Goal: Task Accomplishment & Management: Manage account settings

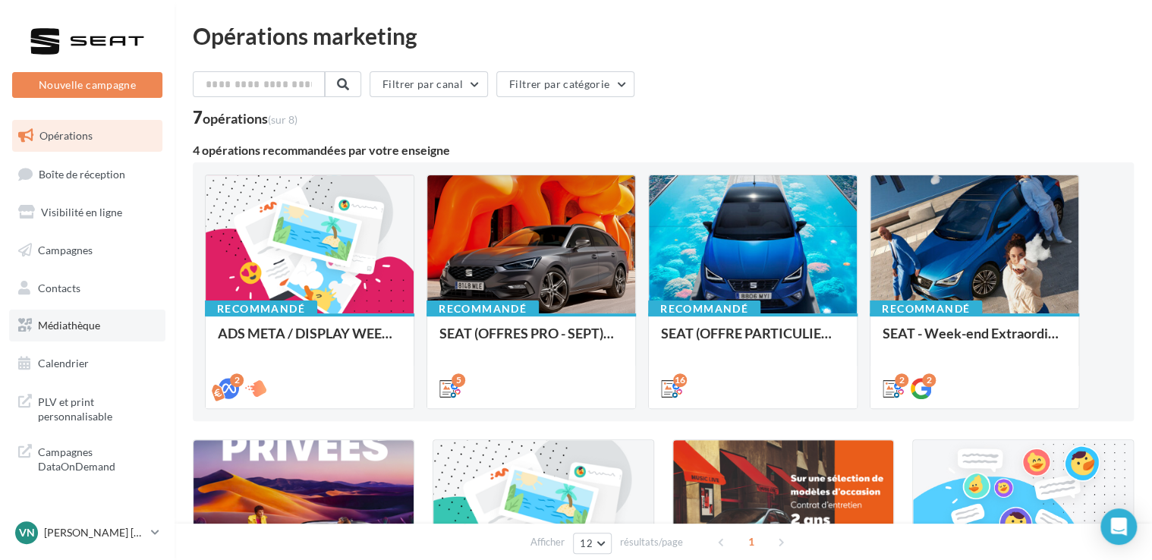
click at [93, 320] on span "Médiathèque" at bounding box center [69, 325] width 62 height 13
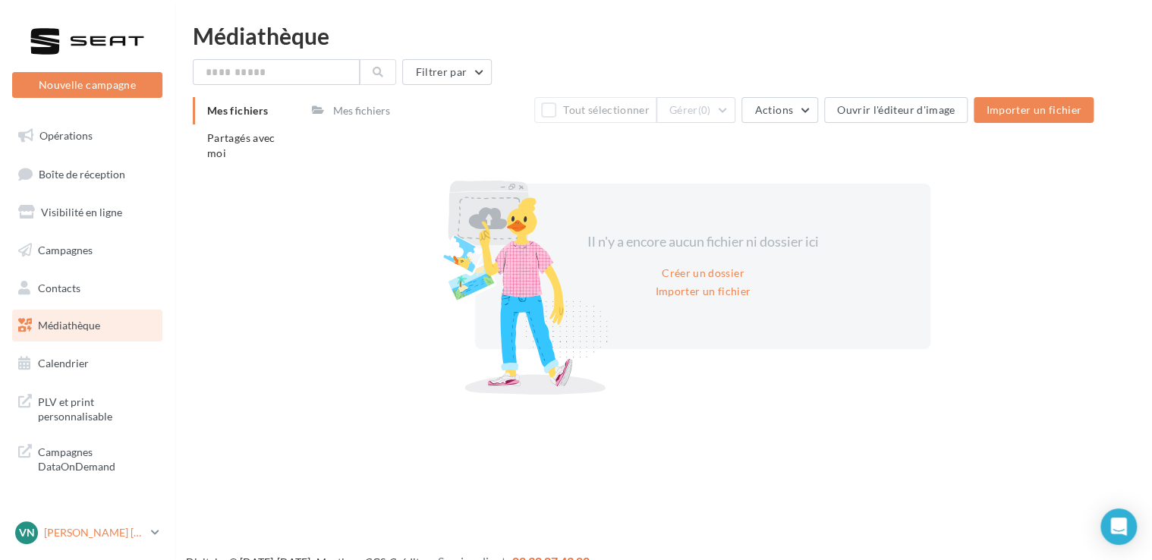
click at [91, 530] on p "[PERSON_NAME] [PERSON_NAME]" at bounding box center [94, 532] width 101 height 15
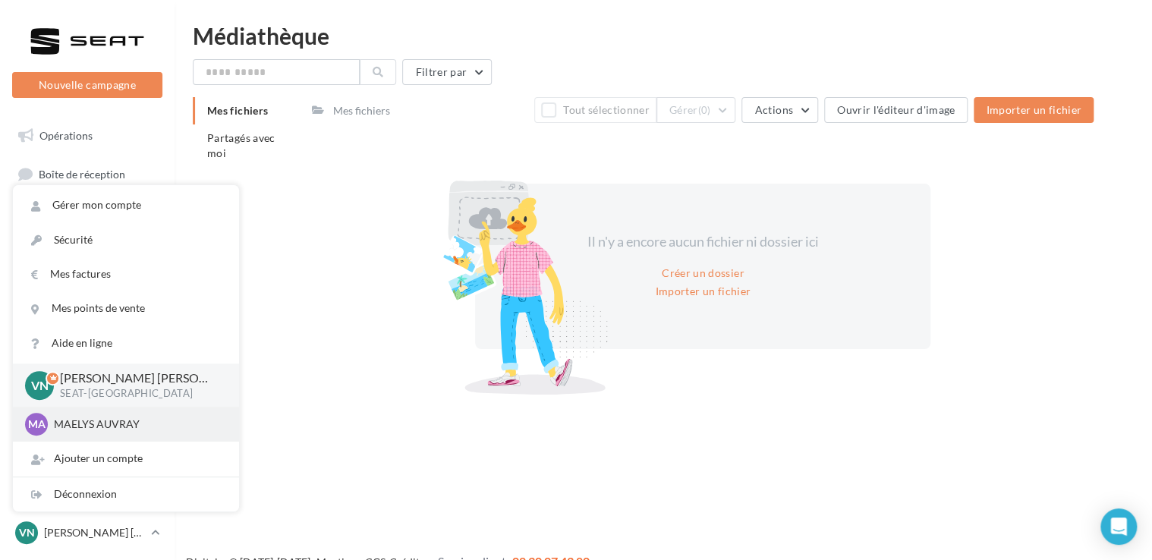
click at [121, 420] on p "MAELYS AUVRAY" at bounding box center [137, 424] width 167 height 15
